Goal: Register for event/course

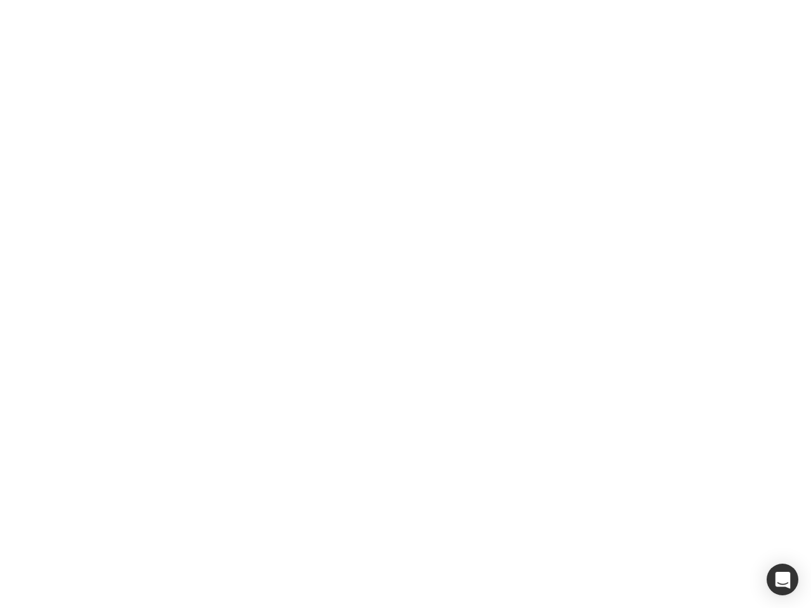
click at [405, 304] on div at bounding box center [405, 304] width 811 height 608
click at [782, 580] on div "button" at bounding box center [782, 580] width 32 height 32
